Goal: Navigation & Orientation: Find specific page/section

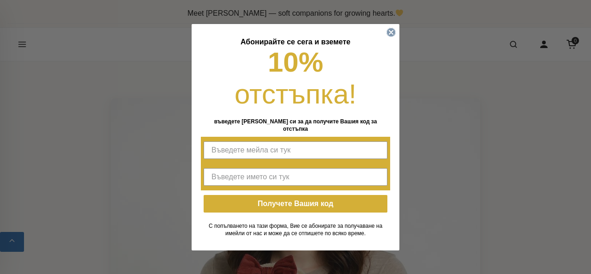
click at [391, 36] on circle "Close dialog" at bounding box center [391, 32] width 9 height 9
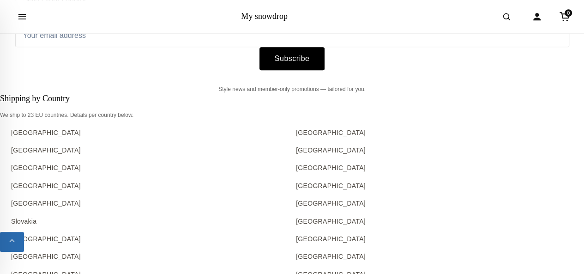
scroll to position [7278, 0]
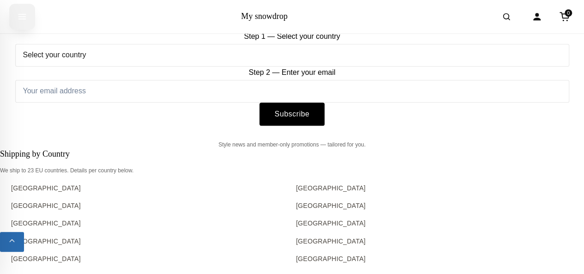
click at [23, 18] on icon "Open menu" at bounding box center [22, 16] width 7 height 5
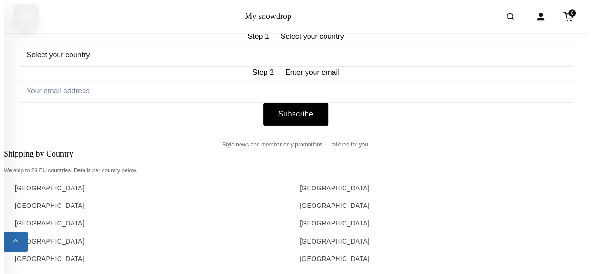
scroll to position [7320, 0]
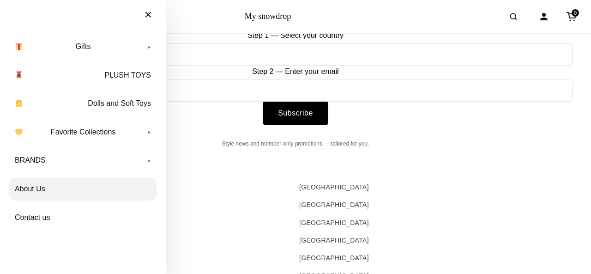
click at [34, 191] on link "About Us" at bounding box center [82, 188] width 147 height 23
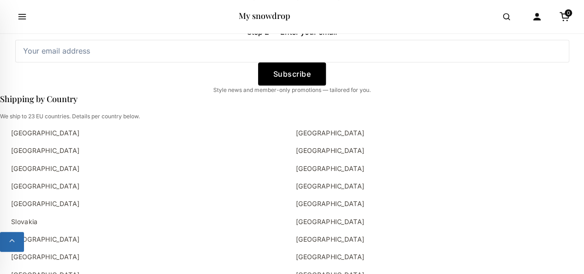
scroll to position [3901, 0]
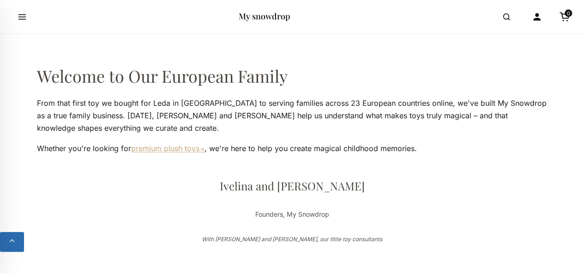
scroll to position [2811, 0]
